Goal: Ask a question

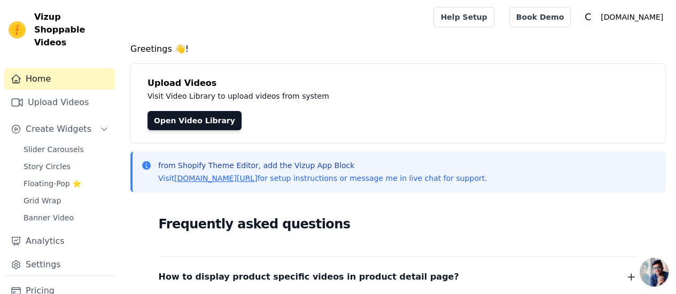
click at [660, 269] on span "Open chat" at bounding box center [653, 272] width 29 height 29
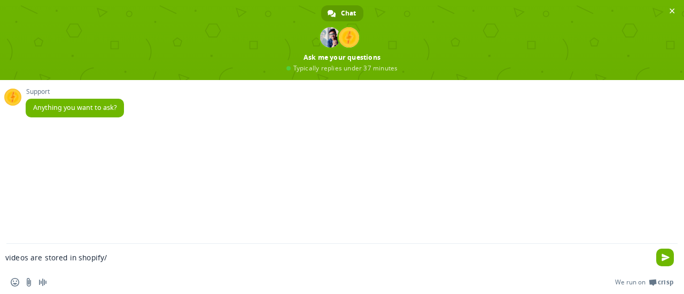
type textarea "videos are stored in shopify/?"
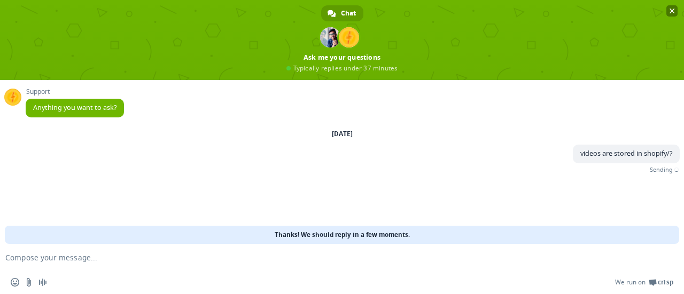
click at [671, 6] on span "Close chat" at bounding box center [671, 10] width 11 height 11
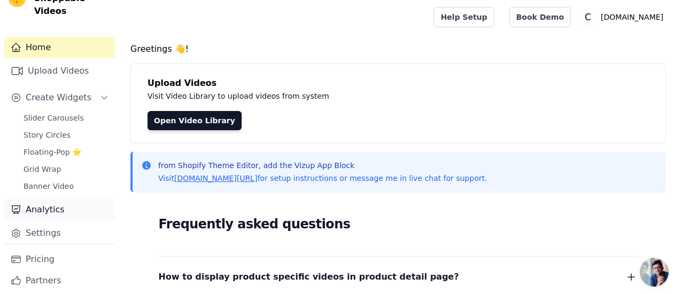
scroll to position [45, 0]
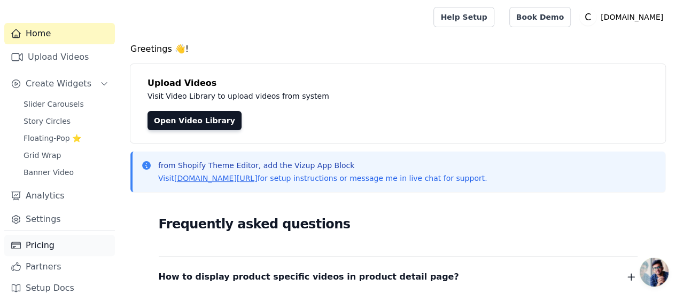
click at [54, 236] on link "Pricing" at bounding box center [59, 245] width 111 height 21
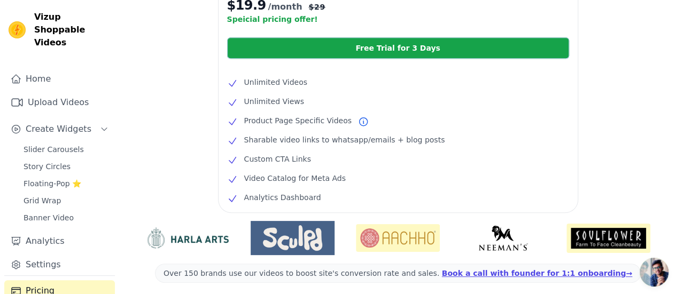
scroll to position [20, 0]
click at [661, 273] on span "Open chat" at bounding box center [653, 272] width 29 height 29
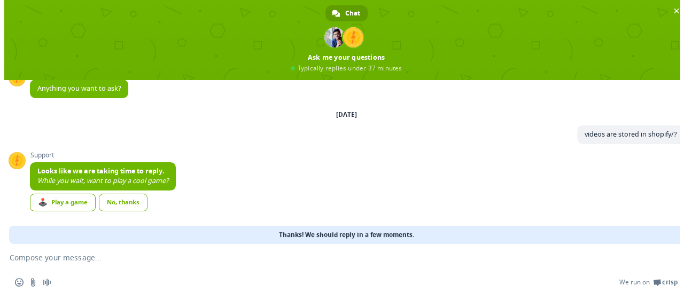
scroll to position [0, 0]
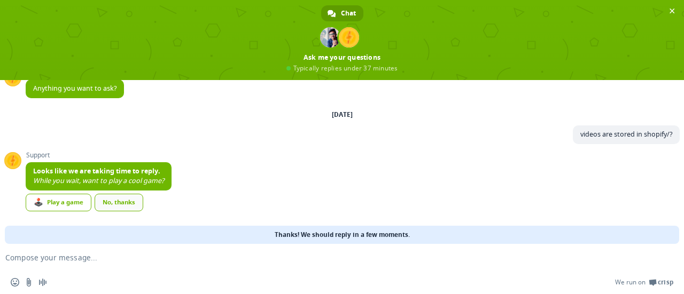
click at [109, 200] on div "No, thanks" at bounding box center [119, 203] width 49 height 18
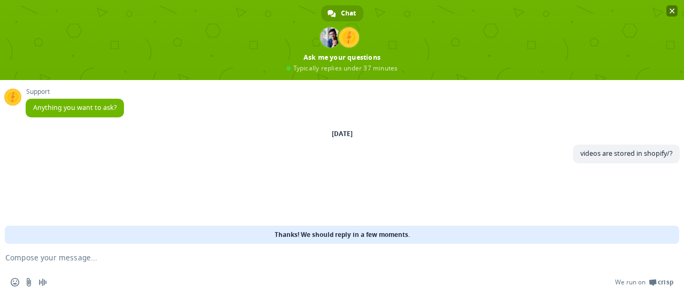
click at [670, 11] on span "Close chat" at bounding box center [671, 11] width 5 height 5
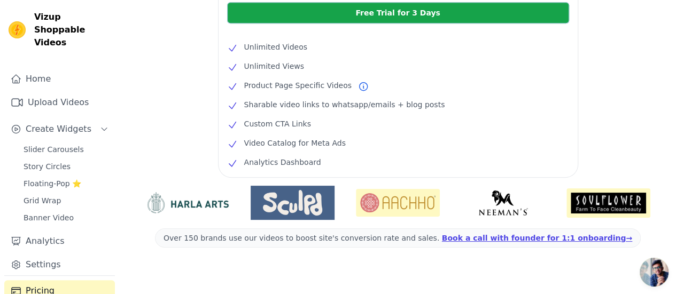
scroll to position [306, 0]
